Goal: Task Accomplishment & Management: Manage account settings

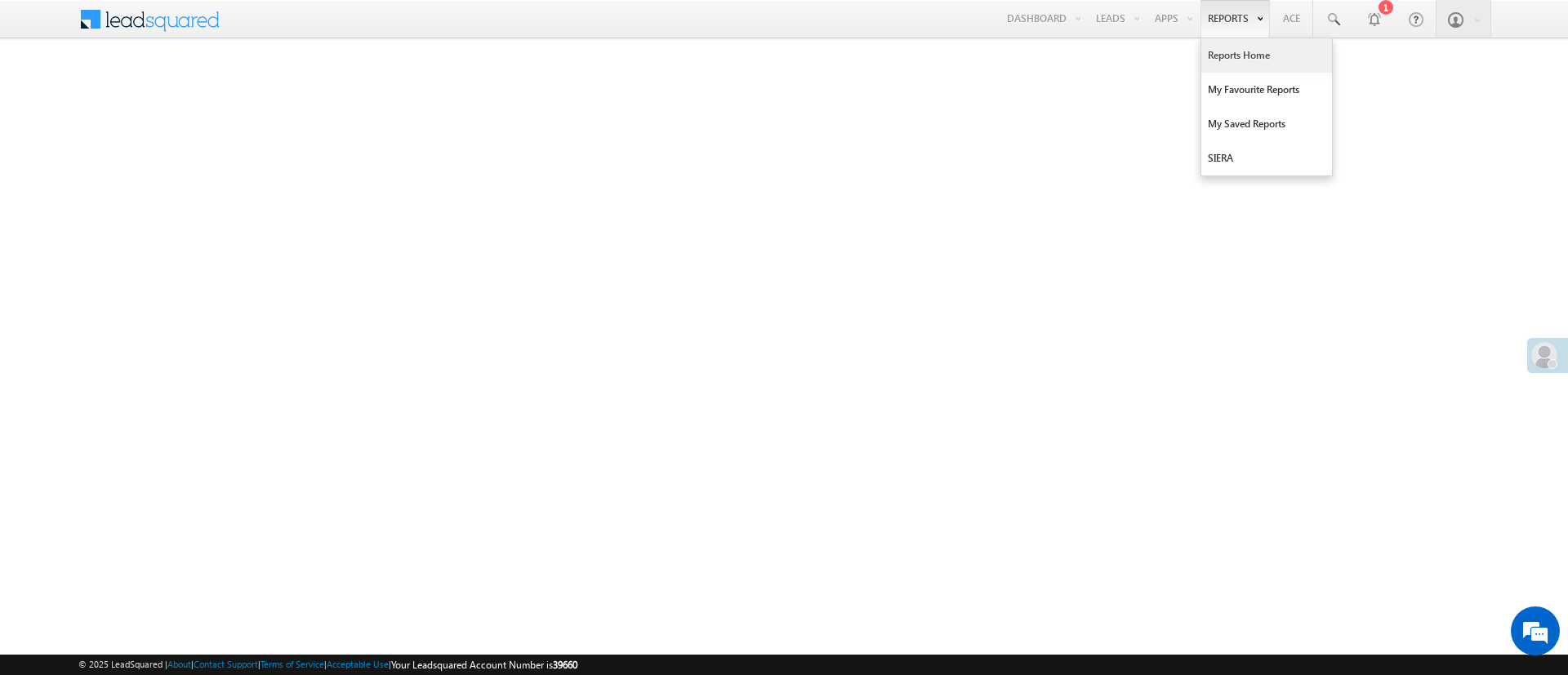
click at [1229, 68] on link "Reports Home" at bounding box center [1266, 56] width 131 height 34
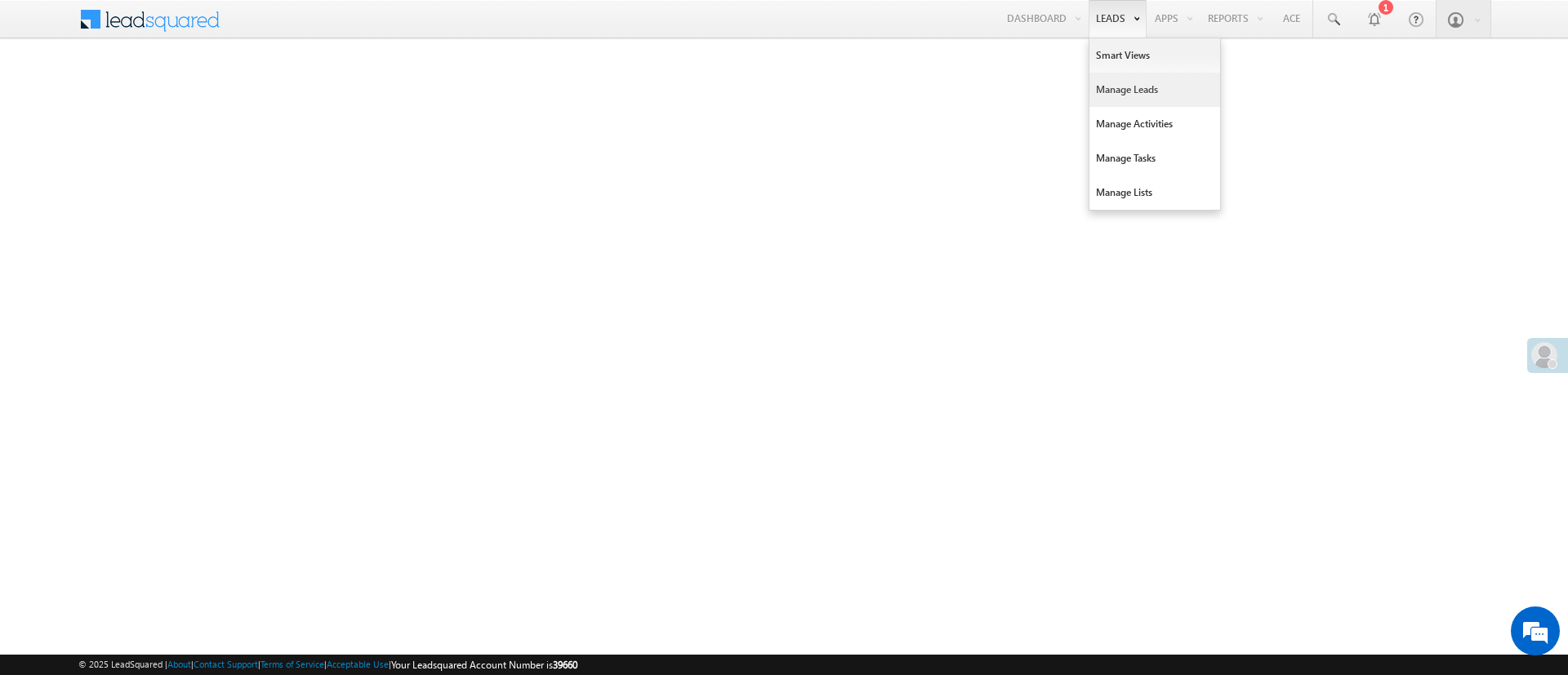
click at [1117, 85] on link "Manage Leads" at bounding box center [1154, 90] width 131 height 34
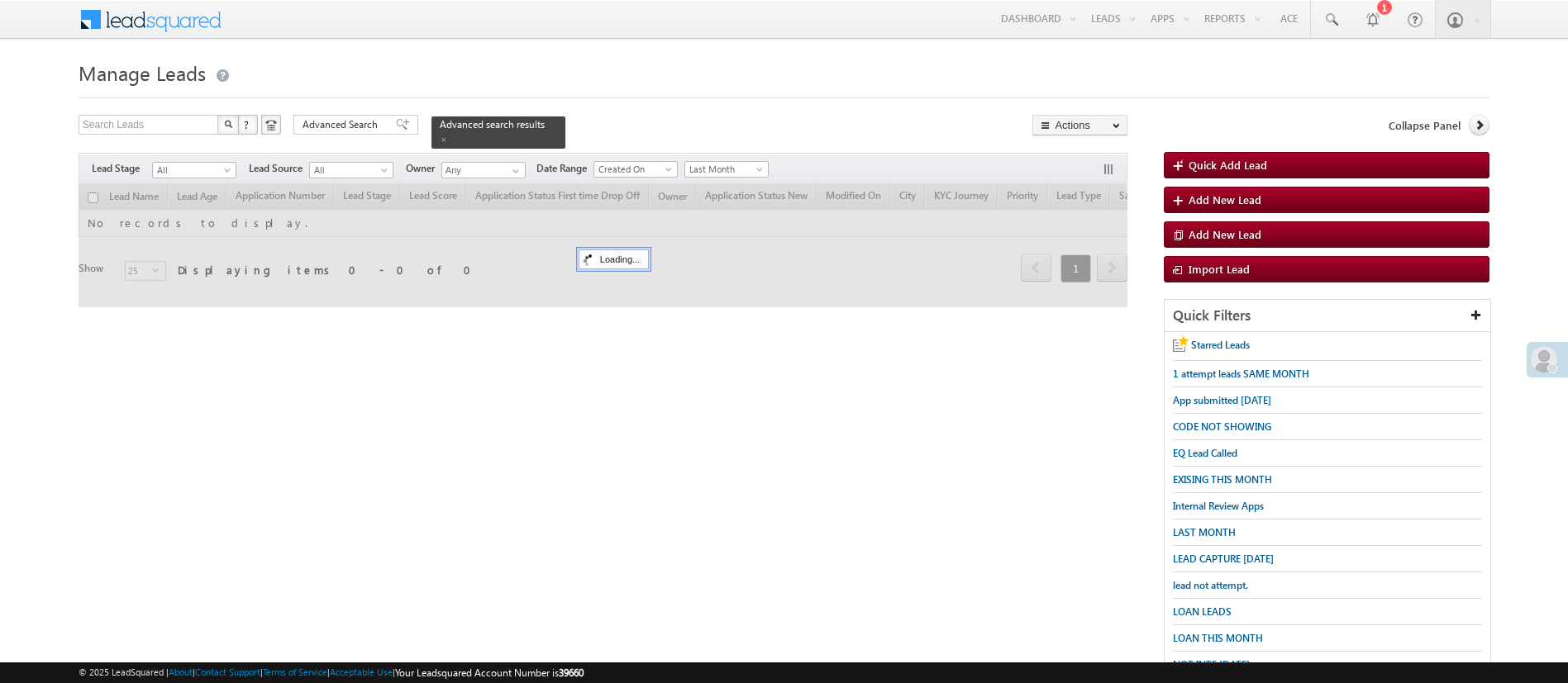
scroll to position [171, 0]
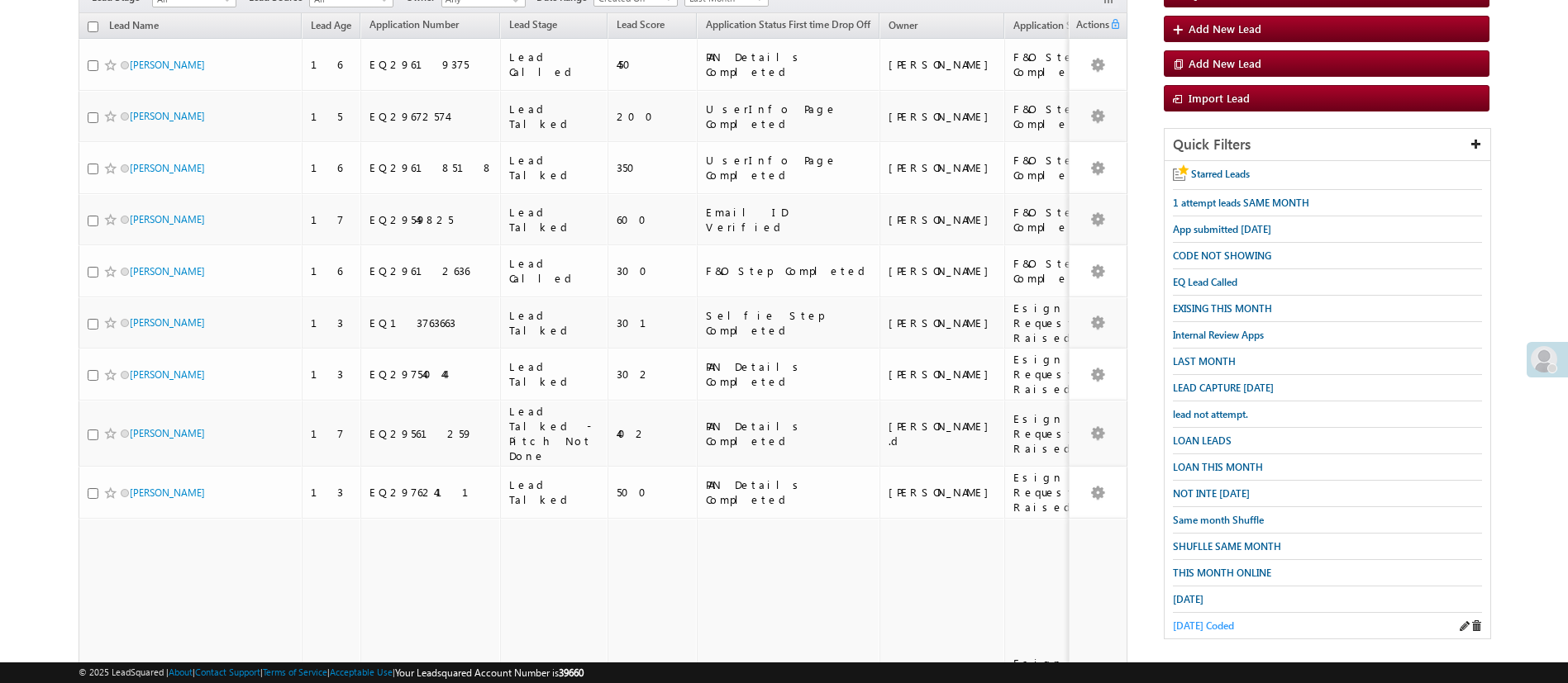
click at [1210, 620] on span "Today Coded" at bounding box center [1204, 626] width 62 height 12
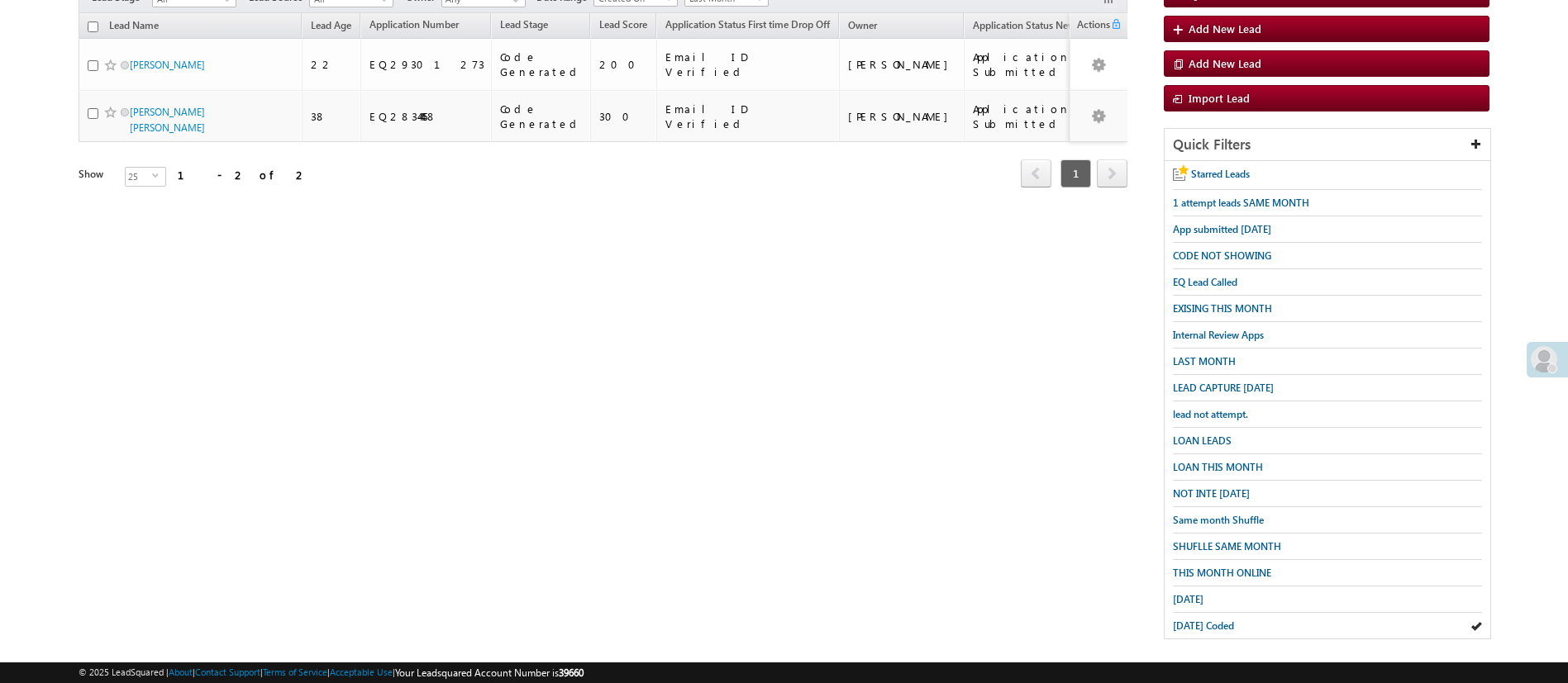
scroll to position [0, 0]
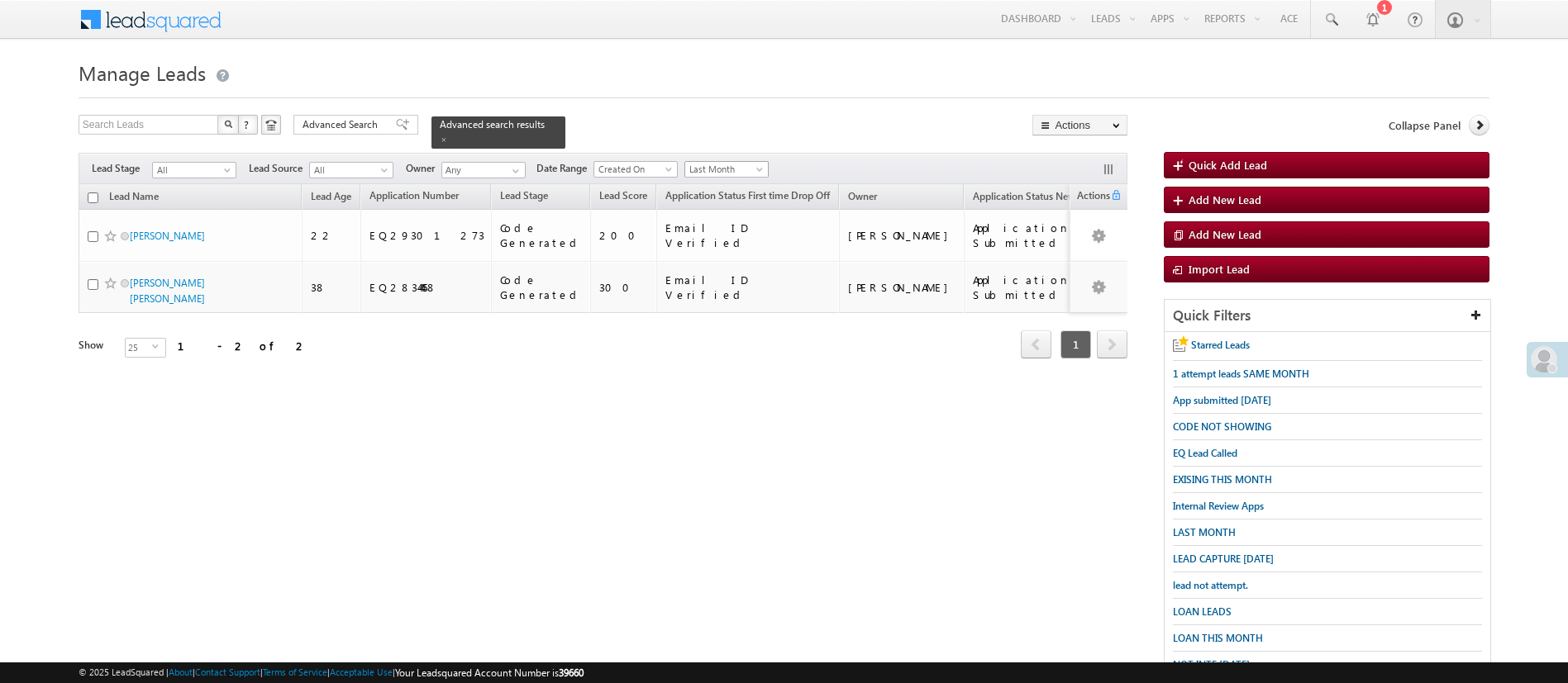
click at [754, 163] on span "Last Month" at bounding box center [724, 170] width 78 height 15
click at [722, 177] on ul "All Time Custom Yesterday Today Last Week This Week Last Month This Month Last …" at bounding box center [729, 243] width 85 height 152
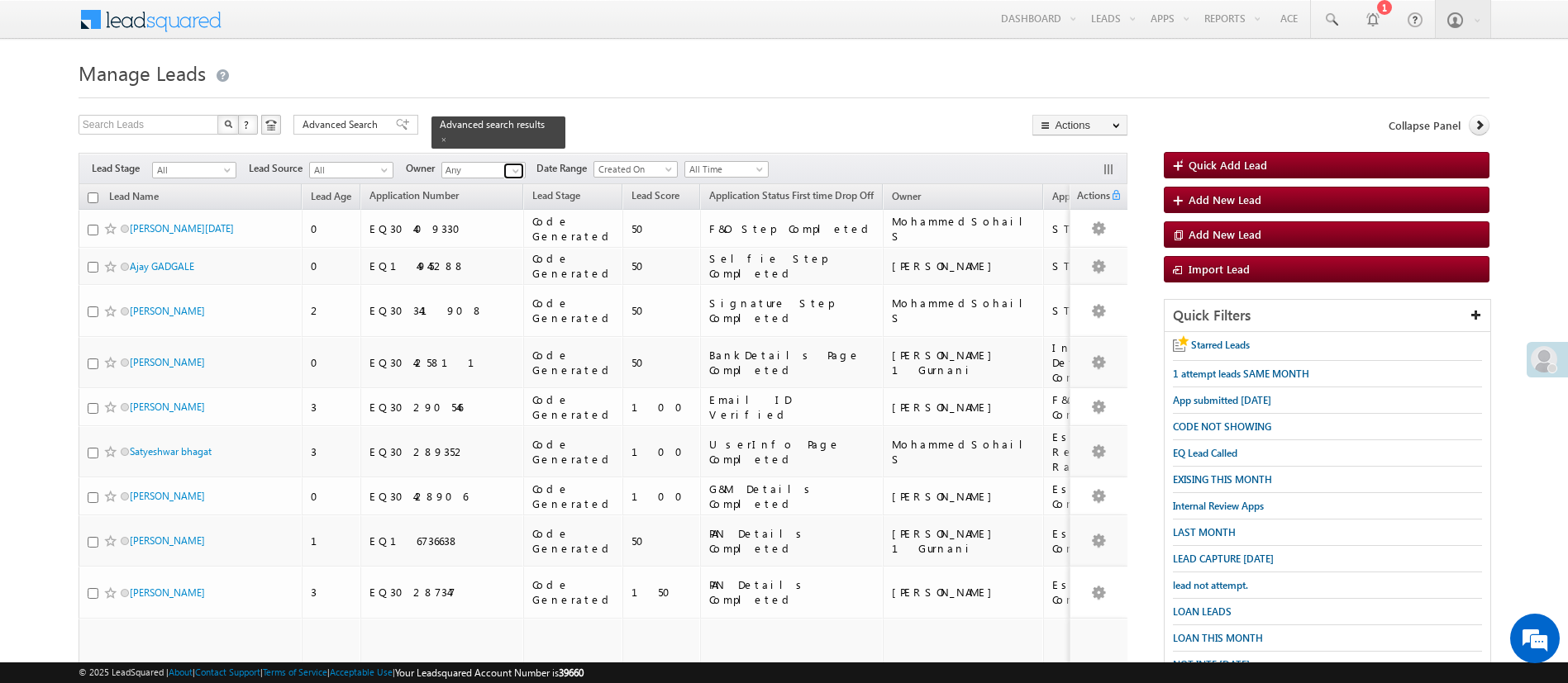
click at [520, 166] on span at bounding box center [515, 171] width 13 height 13
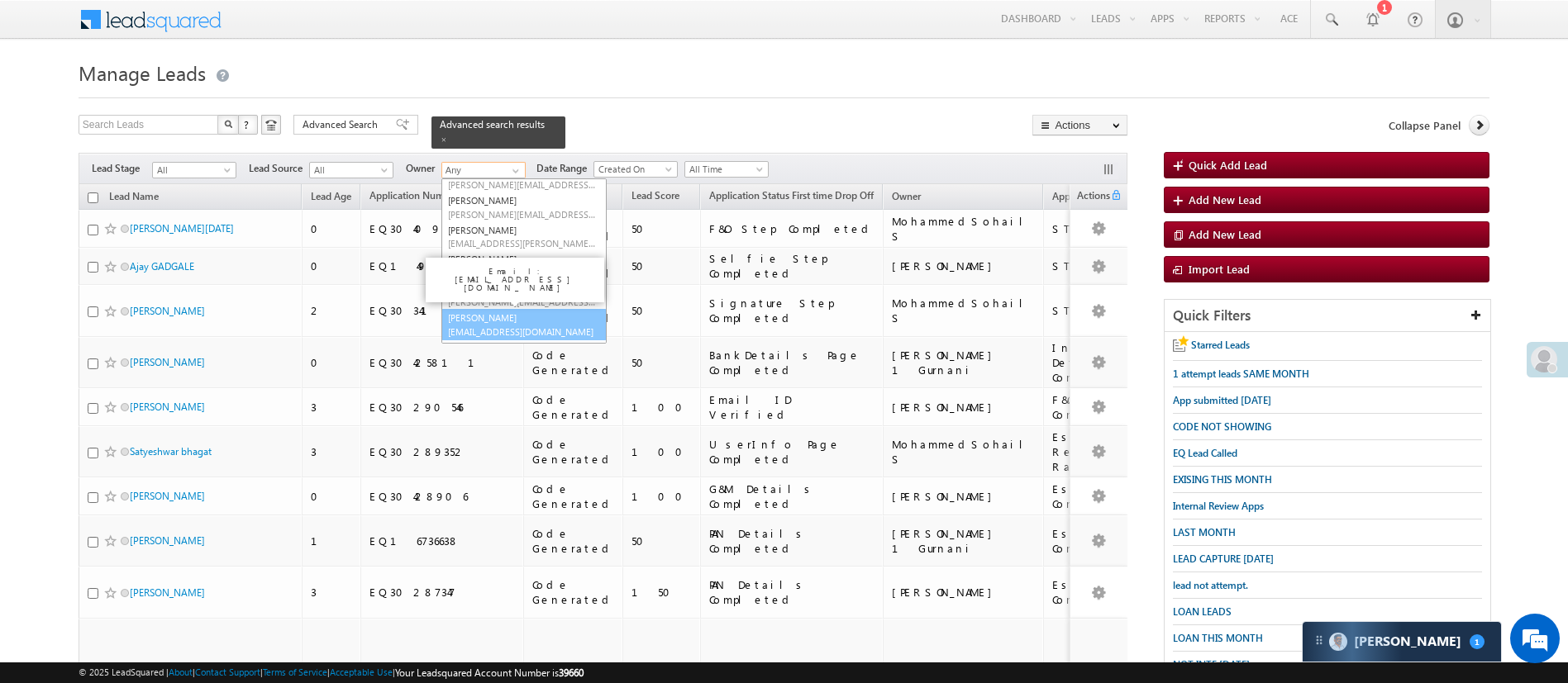
click at [552, 309] on link "Manish Panchal Manish.1Panchal@angelbroking.com" at bounding box center [524, 325] width 165 height 32
type input "[PERSON_NAME]"
